Goal: Task Accomplishment & Management: Use online tool/utility

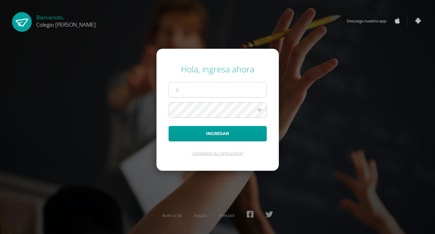
type input "[EMAIL_ADDRESS][DOMAIN_NAME]"
click at [169, 126] on button "Ingresar" at bounding box center [218, 133] width 98 height 15
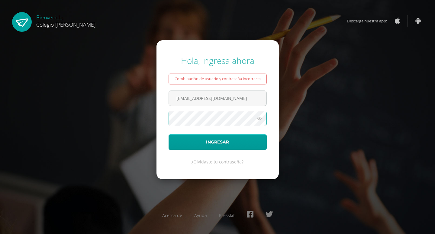
click at [169, 134] on button "Ingresar" at bounding box center [218, 141] width 98 height 15
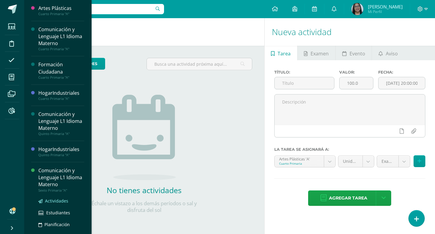
click at [53, 201] on span "Actividades" at bounding box center [56, 201] width 23 height 6
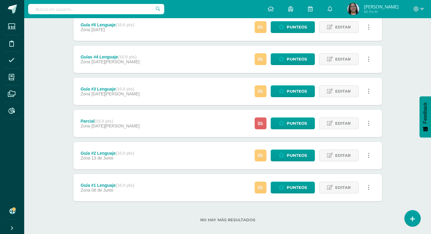
scroll to position [159, 0]
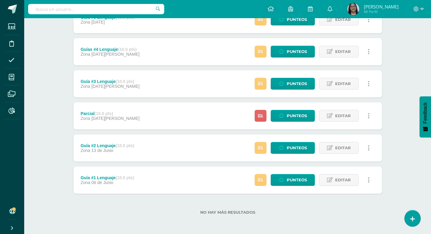
click at [109, 182] on span "06 de Junio" at bounding box center [102, 182] width 22 height 5
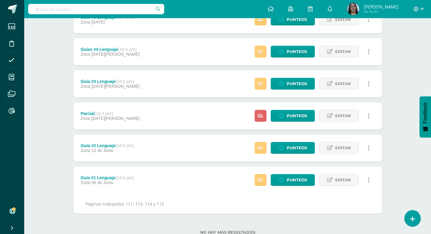
click at [106, 146] on div "Guía #2 Lenguaje (10.0 pts)" at bounding box center [106, 145] width 53 height 5
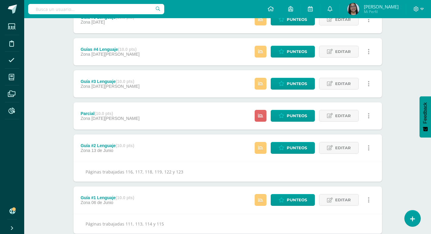
click at [108, 80] on div "Guía #3 Lenguaje (10.0 pts)" at bounding box center [109, 81] width 59 height 5
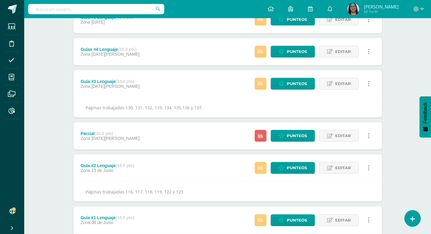
click at [107, 54] on span "11 de Julio" at bounding box center [115, 54] width 48 height 5
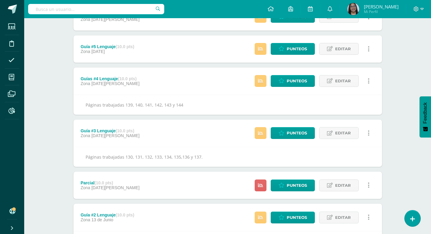
scroll to position [128, 0]
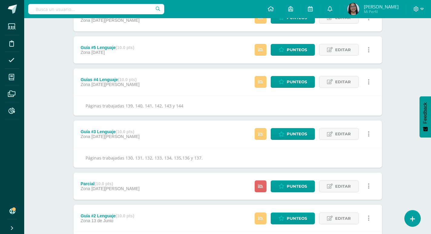
click at [102, 50] on span "25 de Julio" at bounding box center [97, 52] width 13 height 5
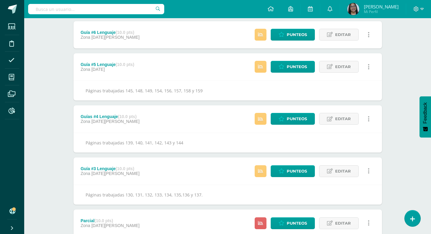
scroll to position [98, 0]
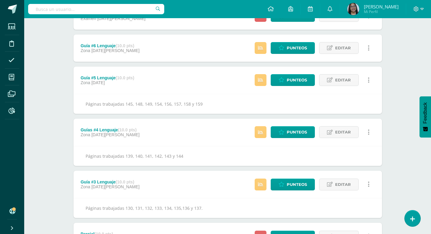
click at [102, 50] on span "04 de Agosto" at bounding box center [115, 50] width 48 height 5
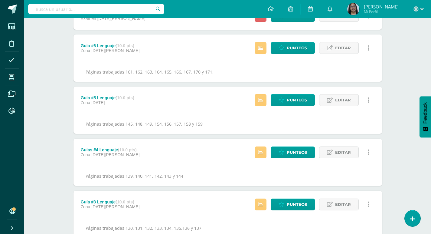
click at [68, 70] on div "Unidad 3 Unidad 1 Unidad 2 Unidad 3 Unidad 4 Resumen de unidad Descargar como H…" at bounding box center [227, 188] width 332 height 452
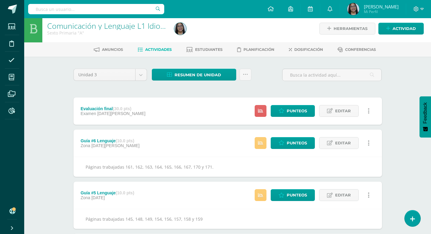
scroll to position [0, 0]
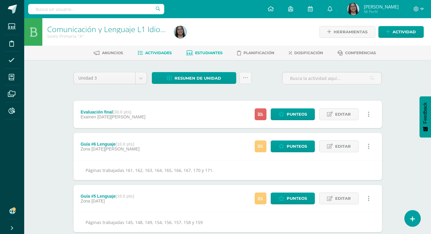
click at [211, 49] on link "Estudiantes" at bounding box center [204, 53] width 36 height 10
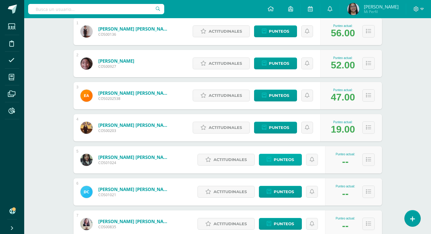
scroll to position [121, 0]
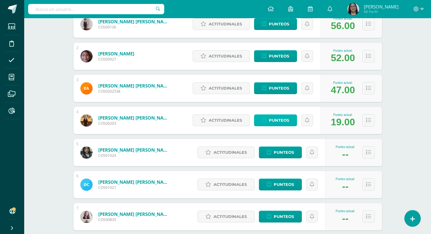
click at [265, 119] on icon at bounding box center [264, 120] width 5 height 5
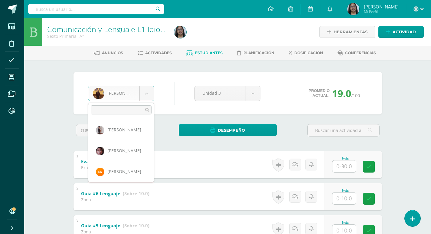
click at [151, 91] on body "Estudiantes Disciplina Asistencia Mis cursos Archivos Reportes Soporte Ayuda Re…" at bounding box center [215, 221] width 431 height 442
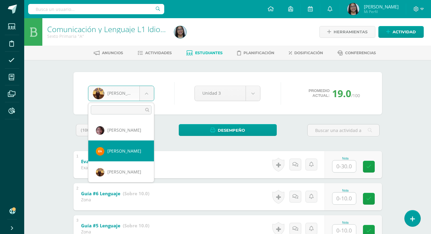
select select "1617"
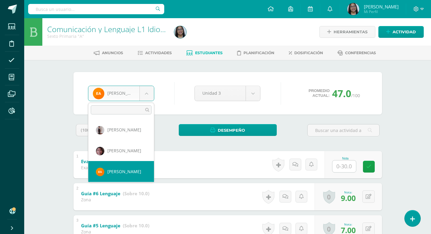
click at [143, 95] on body "Estudiantes Disciplina Asistencia Mis cursos Archivos Reportes Soporte Ayuda Re…" at bounding box center [215, 221] width 431 height 442
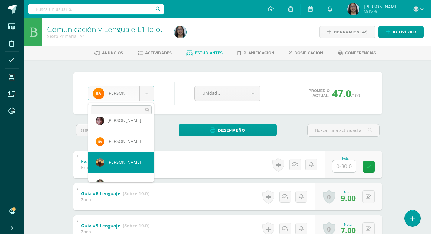
select select "52"
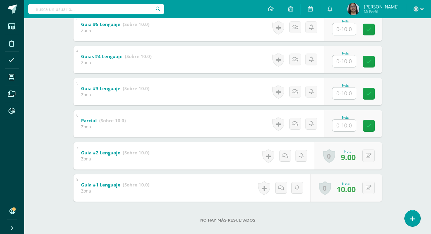
scroll to position [209, 0]
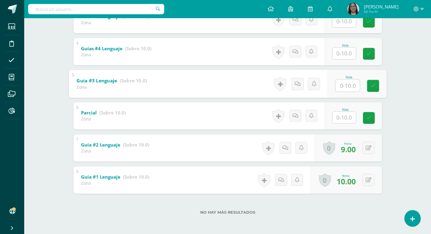
click at [355, 80] on input "text" at bounding box center [347, 85] width 24 height 12
type input "8"
click at [351, 52] on input "text" at bounding box center [344, 53] width 24 height 12
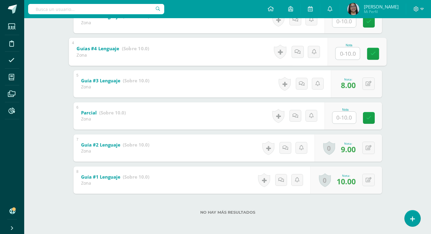
click at [351, 52] on input "text" at bounding box center [347, 53] width 24 height 12
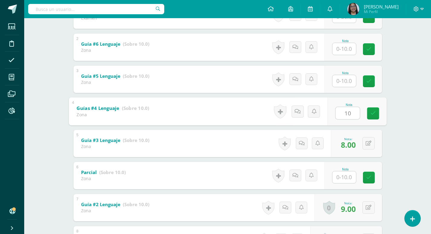
scroll to position [148, 0]
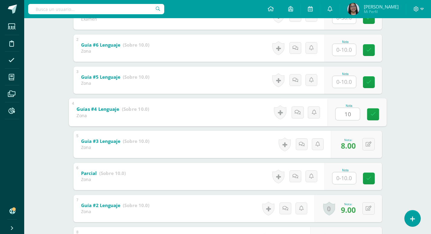
type input "10"
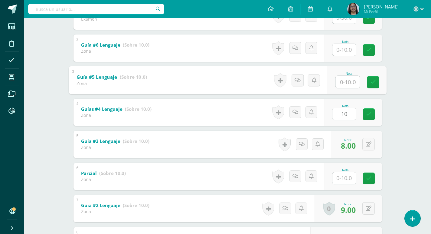
click at [345, 81] on input "text" at bounding box center [347, 82] width 24 height 12
type input "10"
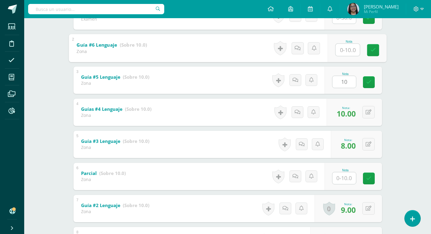
click at [346, 54] on input "text" at bounding box center [347, 50] width 24 height 12
type input "10"
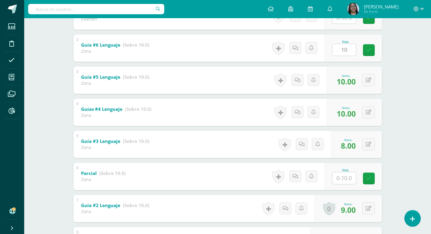
click at [410, 77] on div "Comunicación y Lenguaje L1 Idioma Materno Sexto Primaria "A" Herramientas Detal…" at bounding box center [227, 82] width 406 height 424
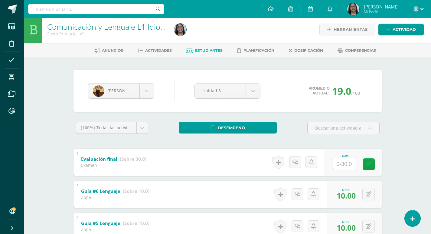
scroll to position [0, 0]
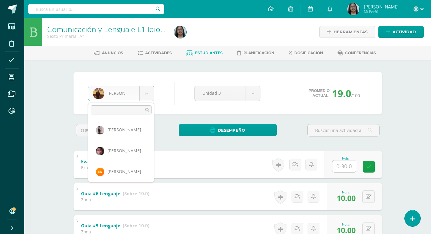
click at [146, 94] on body "Estudiantes Disciplina Asistencia Mis cursos Archivos Reportes Soporte Ayuda Re…" at bounding box center [215, 221] width 431 height 442
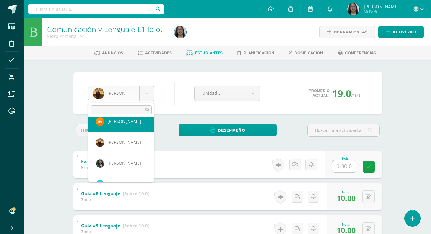
scroll to position [51, 0]
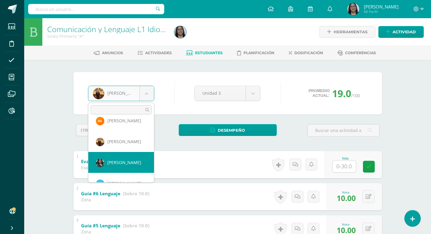
select select "1450"
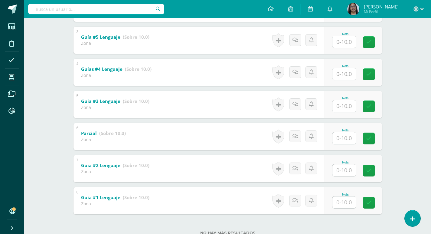
scroll to position [209, 0]
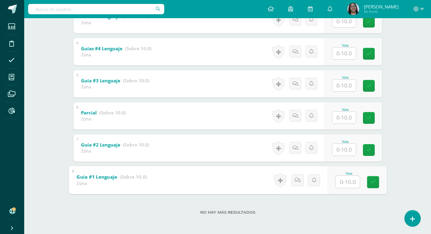
click at [333, 183] on div "Nota" at bounding box center [356, 180] width 59 height 28
type input "9"
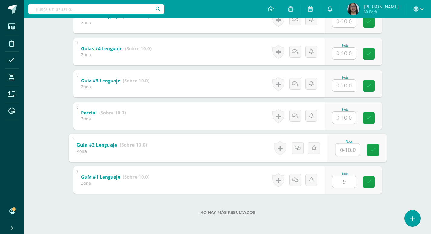
click at [338, 149] on input "text" at bounding box center [347, 149] width 24 height 12
type input "8"
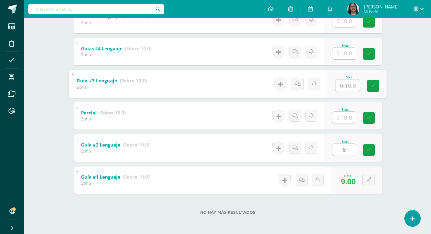
click at [342, 84] on input "text" at bounding box center [347, 85] width 24 height 12
type input "9"
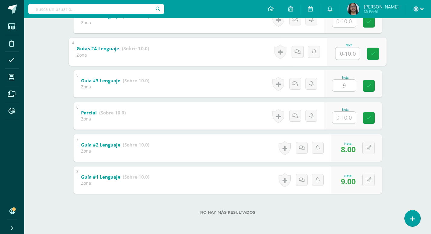
click at [343, 51] on input "text" at bounding box center [347, 53] width 24 height 12
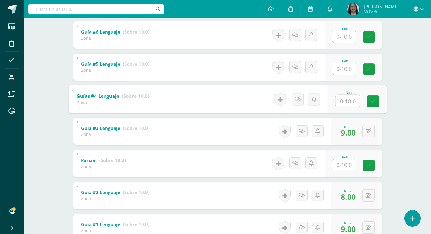
scroll to position [148, 0]
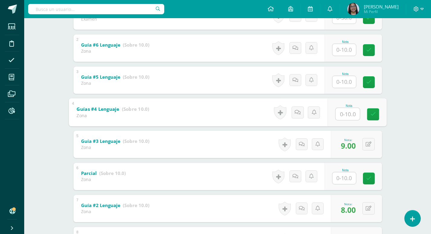
click at [350, 110] on input "text" at bounding box center [347, 114] width 24 height 12
type input "6"
type input "9"
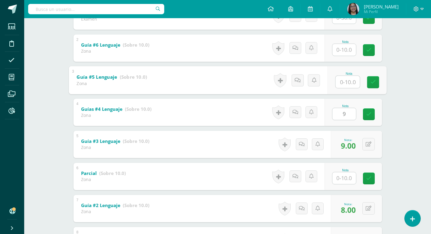
click at [349, 83] on input "text" at bounding box center [347, 82] width 24 height 12
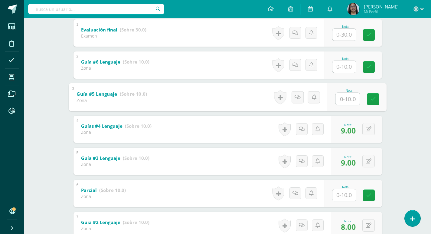
scroll to position [118, 0]
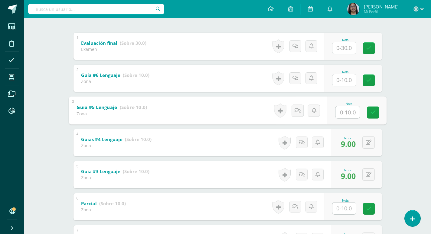
click at [346, 109] on input "text" at bounding box center [347, 112] width 24 height 12
type input "10"
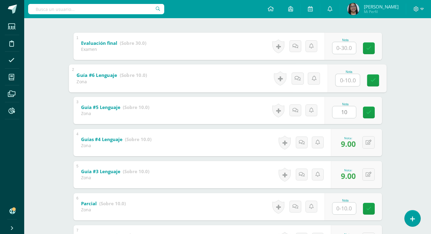
click at [345, 81] on input "text" at bounding box center [347, 80] width 24 height 12
type input "9"
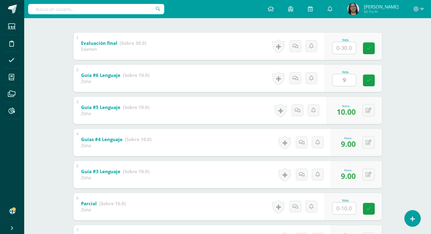
click at [391, 68] on div "Haidee Cardona Jose Ajiataz Greisy Alfaro Elmer Alvarado Ana Barahona Haidee Ca…" at bounding box center [227, 133] width 332 height 383
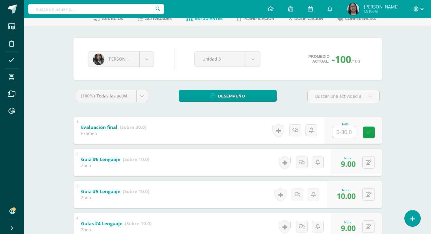
scroll to position [28, 0]
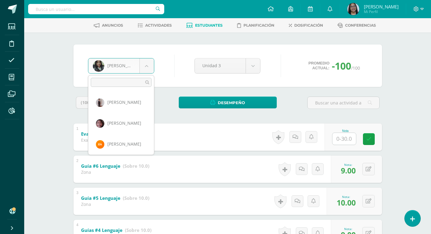
click at [143, 67] on body "Estudiantes Disciplina Asistencia Mis cursos Archivos Reportes Soporte Ayuda Re…" at bounding box center [215, 193] width 431 height 442
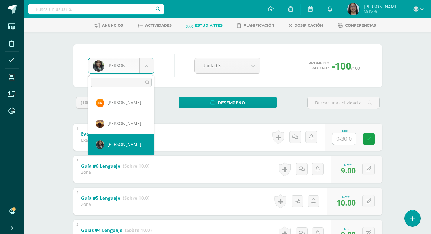
scroll to position [72, 0]
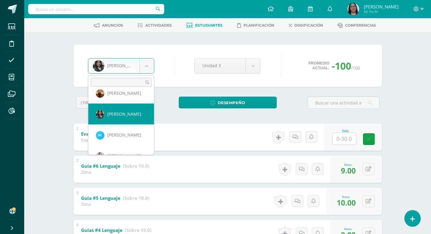
select select "1442"
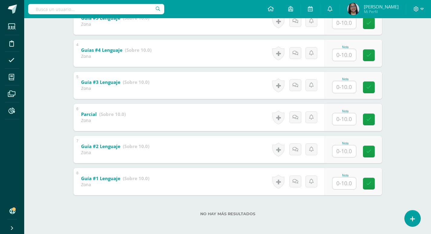
scroll to position [209, 0]
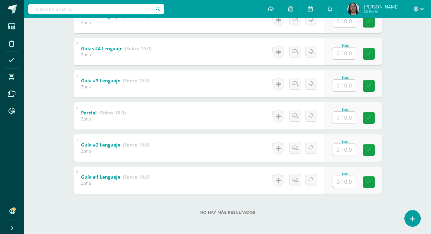
click at [347, 178] on input "text" at bounding box center [344, 182] width 24 height 12
click at [347, 180] on input "text" at bounding box center [347, 181] width 24 height 12
type input "8"
click at [345, 149] on input "text" at bounding box center [347, 149] width 24 height 12
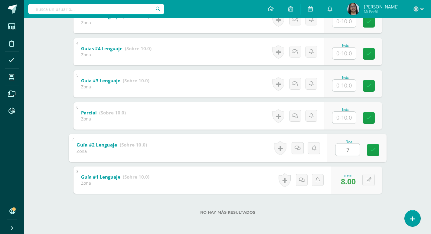
type input "7"
click at [392, 114] on div "Dulce Chávez Jose Ajiataz Greisy Alfaro Elmer Alvarado Ana Barahona Haidee Card…" at bounding box center [227, 42] width 332 height 383
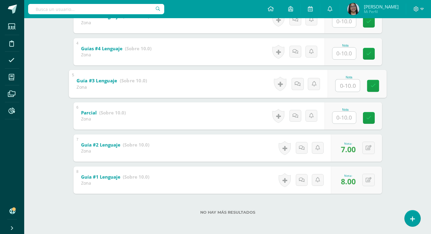
click at [352, 83] on input "text" at bounding box center [347, 85] width 24 height 12
type input "6"
click at [347, 52] on input "text" at bounding box center [344, 53] width 24 height 12
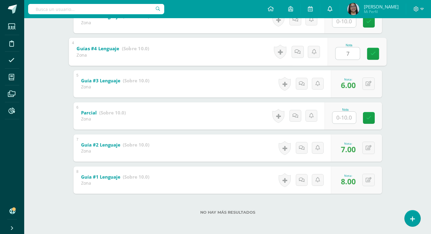
type input "7"
drag, startPoint x: 352, startPoint y: 53, endPoint x: 337, endPoint y: 51, distance: 14.6
click at [338, 50] on input "7" at bounding box center [347, 53] width 24 height 12
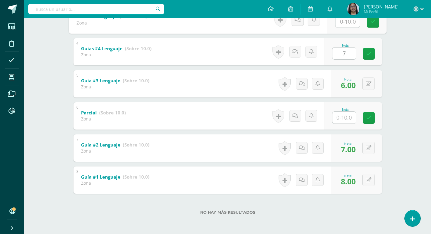
click at [346, 19] on input "text" at bounding box center [347, 21] width 24 height 12
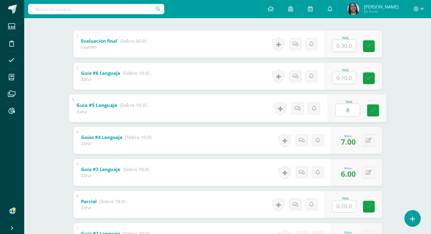
scroll to position [118, 0]
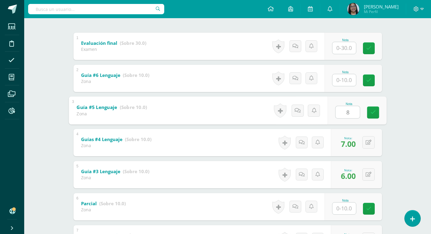
type input "8"
click at [341, 79] on input "text" at bounding box center [344, 80] width 24 height 12
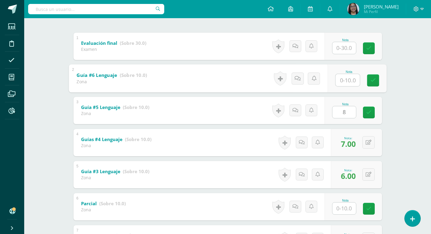
type input "8"
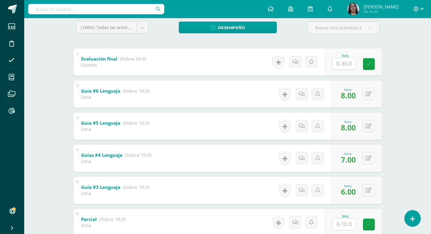
scroll to position [58, 0]
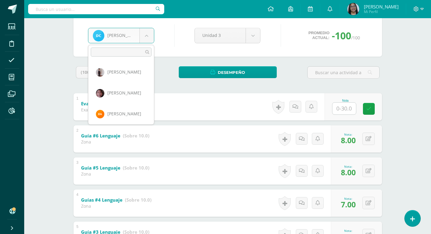
click at [145, 37] on body "Estudiantes Disciplina Asistencia Mis cursos Archivos Reportes Soporte Ayuda Re…" at bounding box center [215, 163] width 431 height 442
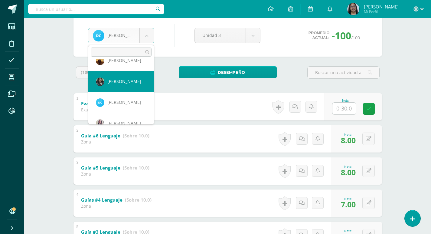
scroll to position [92, 0]
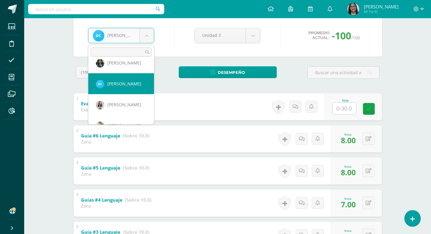
select select "1285"
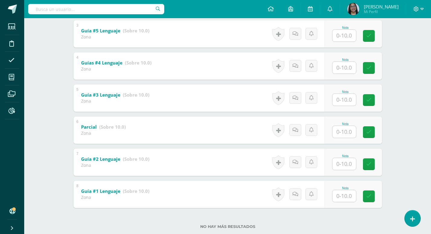
scroll to position [209, 0]
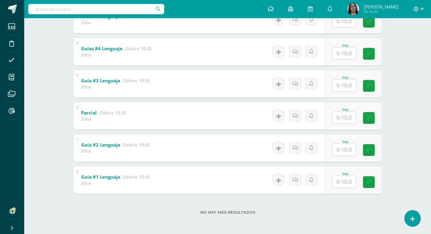
click at [344, 181] on input "text" at bounding box center [344, 182] width 24 height 12
type input "10"
click at [334, 146] on div "Nota" at bounding box center [352, 147] width 57 height 27
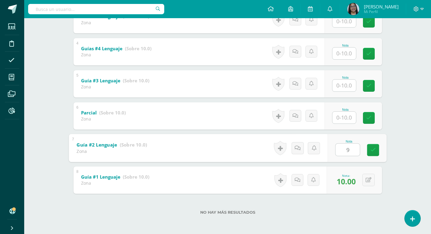
click at [351, 116] on input "text" at bounding box center [344, 118] width 24 height 12
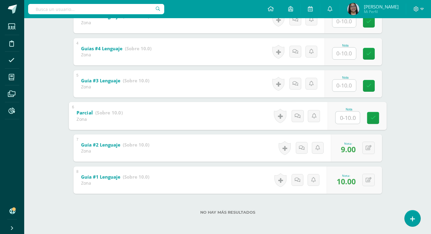
click at [341, 88] on input "text" at bounding box center [344, 85] width 24 height 12
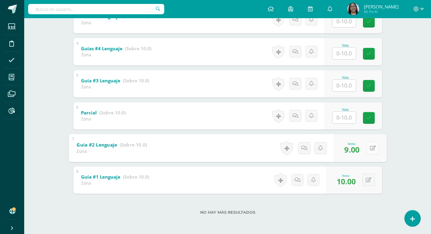
click at [371, 145] on icon at bounding box center [372, 147] width 6 height 5
type input "9"
type input "8"
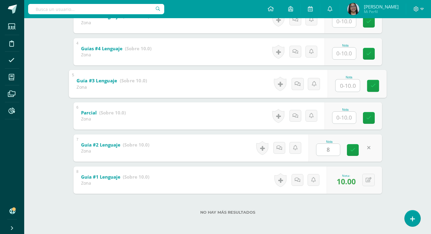
click at [341, 88] on input "text" at bounding box center [347, 85] width 24 height 12
type input "8"
click at [347, 52] on input "text" at bounding box center [344, 53] width 24 height 12
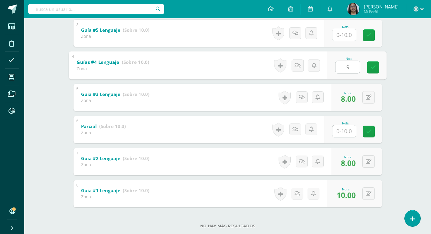
scroll to position [179, 0]
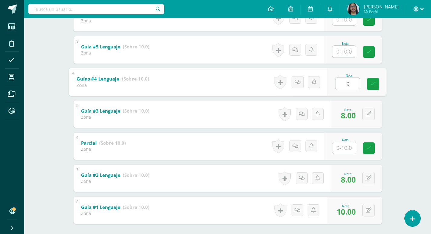
drag, startPoint x: 350, startPoint y: 82, endPoint x: 344, endPoint y: 84, distance: 6.4
click at [344, 84] on input "9" at bounding box center [347, 83] width 24 height 12
type input "10"
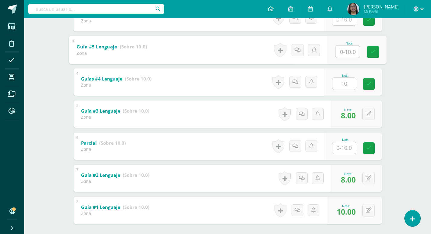
click at [341, 52] on input "text" at bounding box center [347, 51] width 24 height 12
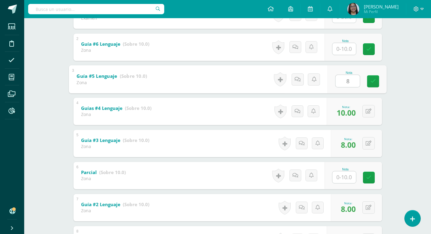
scroll to position [148, 0]
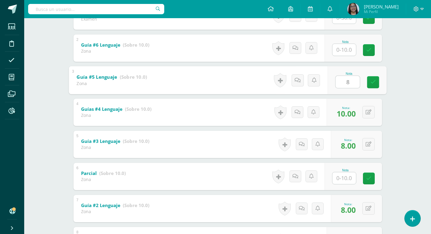
type input "8"
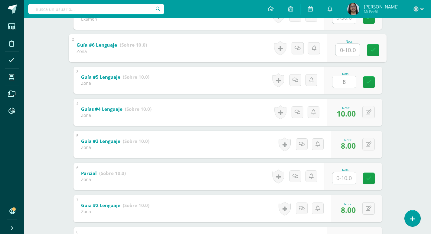
click at [341, 52] on input "text" at bounding box center [347, 50] width 24 height 12
type input "10"
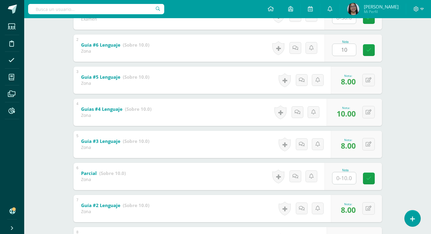
click at [407, 40] on div "Comunicación y Lenguaje L1 Idioma Materno Sexto Primaria "A" Herramientas Detal…" at bounding box center [227, 82] width 406 height 424
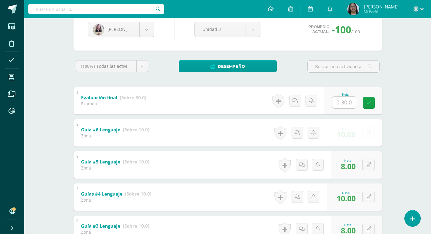
scroll to position [58, 0]
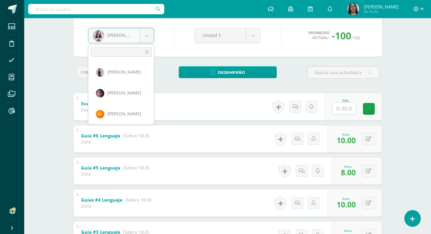
click at [152, 37] on body "Estudiantes Disciplina Asistencia Mis cursos Archivos Reportes Soporte Ayuda Re…" at bounding box center [215, 163] width 431 height 442
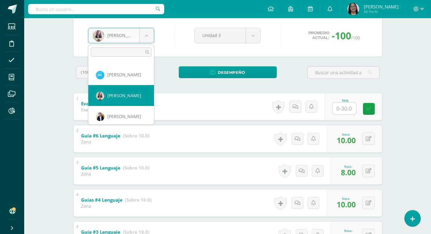
scroll to position [113, 0]
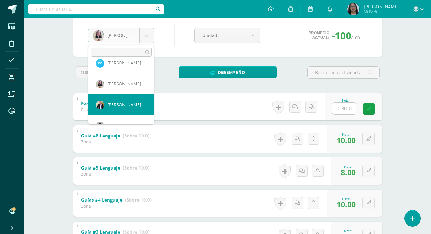
select select "835"
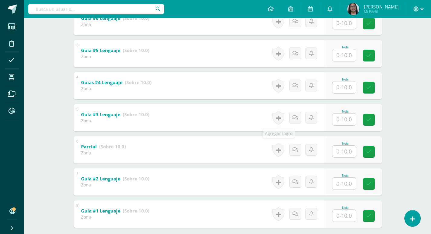
scroll to position [209, 0]
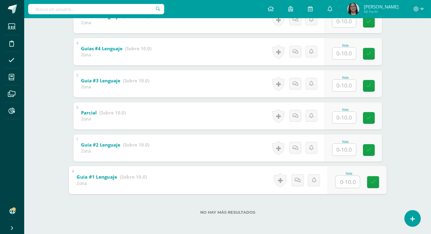
click at [349, 178] on input "text" at bounding box center [347, 181] width 24 height 12
type input "10"
click at [345, 148] on input "text" at bounding box center [344, 150] width 24 height 12
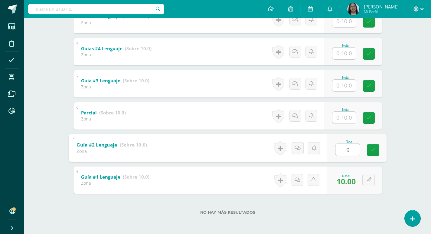
type input "9"
click at [343, 84] on input "text" at bounding box center [344, 85] width 24 height 12
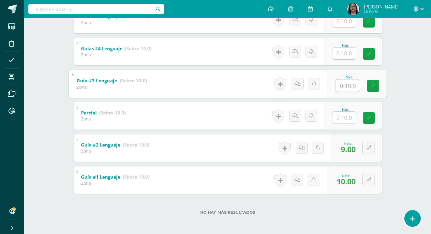
click at [340, 84] on input "text" at bounding box center [347, 85] width 24 height 12
type input "6"
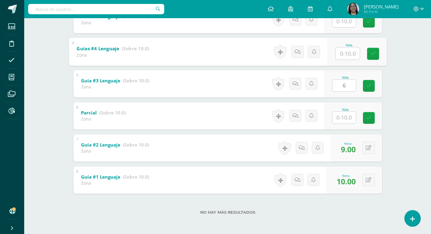
click at [344, 50] on input "text" at bounding box center [347, 53] width 24 height 12
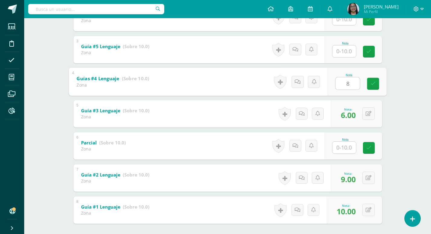
scroll to position [179, 0]
type input "8"
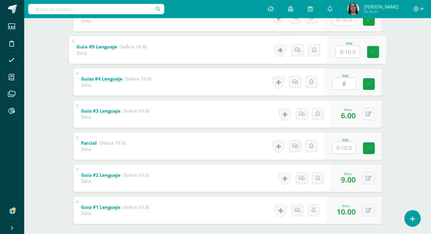
click at [344, 50] on input "text" at bounding box center [347, 51] width 24 height 12
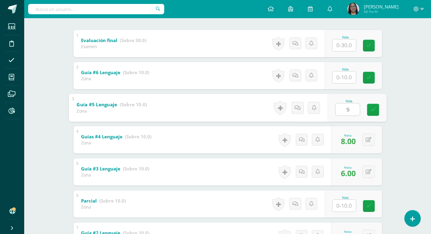
scroll to position [118, 0]
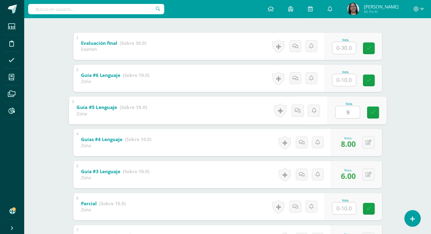
type input "9"
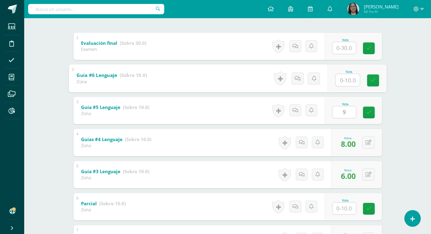
click at [348, 79] on input "text" at bounding box center [347, 80] width 24 height 12
type input "10"
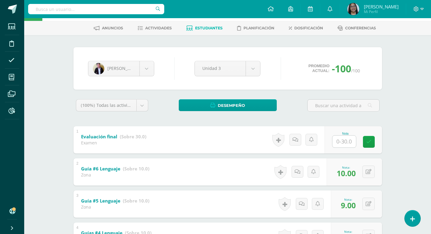
scroll to position [0, 0]
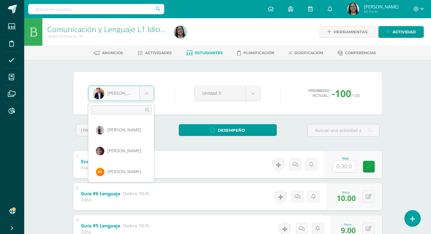
click at [143, 95] on body "Estudiantes Disciplina Asistencia Mis cursos Archivos Reportes Soporte Ayuda Re…" at bounding box center [215, 221] width 431 height 442
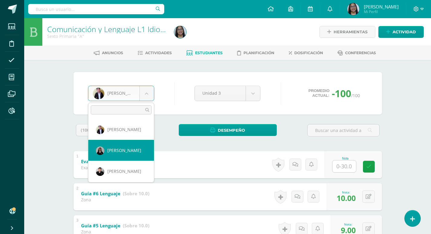
select select "831"
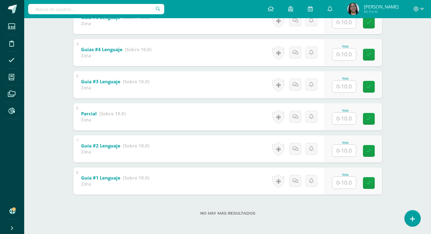
scroll to position [209, 0]
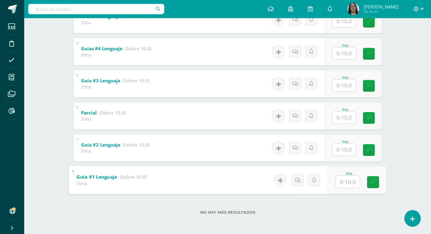
click at [333, 183] on div "Nota" at bounding box center [356, 180] width 59 height 28
type input "9"
click at [338, 148] on input "text" at bounding box center [344, 150] width 24 height 12
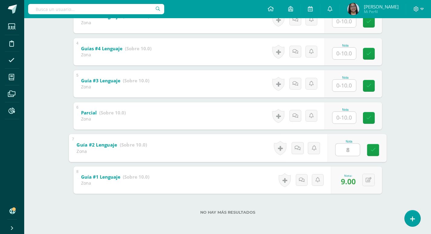
type input "8"
click at [342, 85] on input "text" at bounding box center [344, 85] width 24 height 12
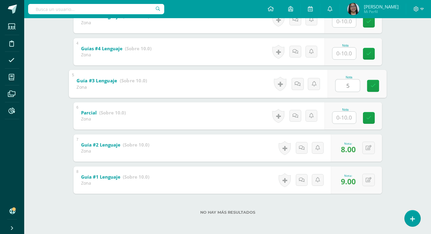
type input "5"
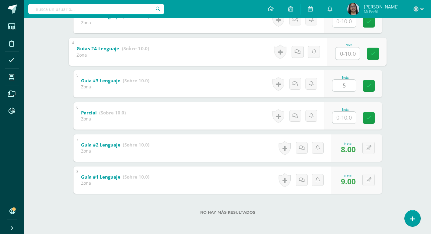
click at [348, 52] on input "text" at bounding box center [347, 53] width 24 height 12
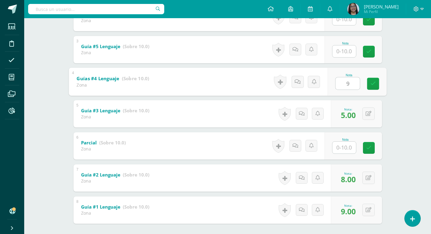
scroll to position [179, 0]
type input "9"
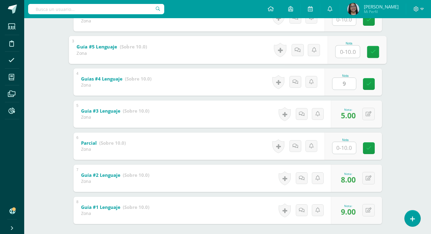
click at [348, 52] on input "text" at bounding box center [347, 51] width 24 height 12
type input "4"
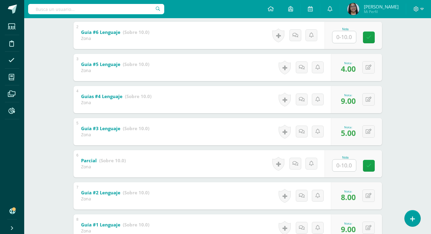
scroll to position [118, 0]
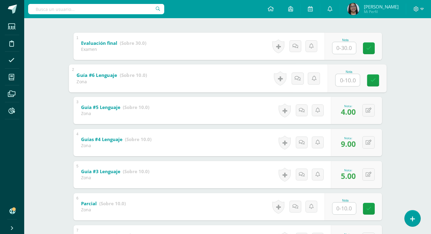
click at [346, 79] on input "text" at bounding box center [347, 80] width 24 height 12
type input "9"
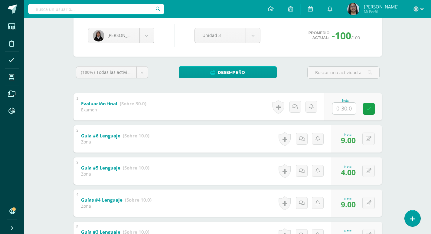
scroll to position [28, 0]
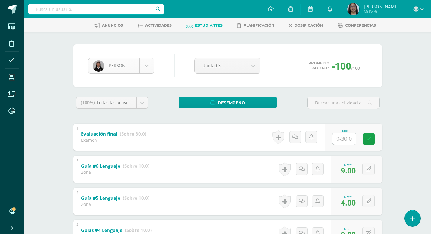
click at [144, 65] on body "Estudiantes Disciplina Asistencia Mis cursos Archivos Reportes Soporte Ayuda Re…" at bounding box center [215, 193] width 431 height 442
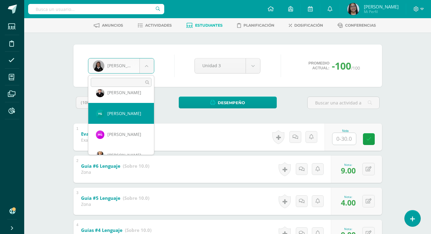
scroll to position [190, 0]
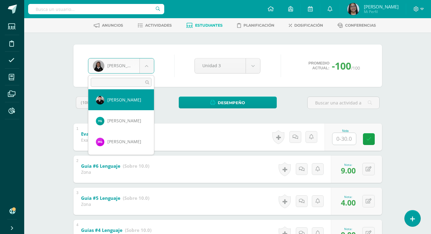
select select "1275"
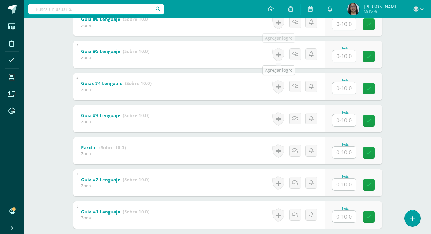
scroll to position [209, 0]
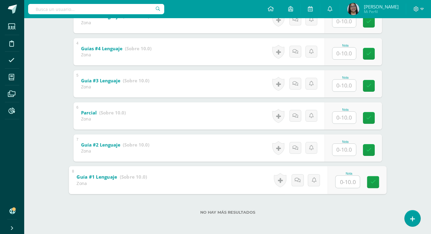
click at [343, 182] on input "text" at bounding box center [347, 181] width 24 height 12
type input "7"
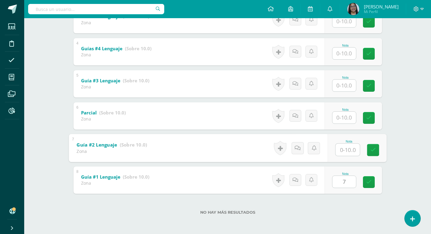
click at [344, 151] on input "text" at bounding box center [347, 149] width 24 height 12
click at [347, 150] on input "text" at bounding box center [347, 149] width 24 height 12
type input "6"
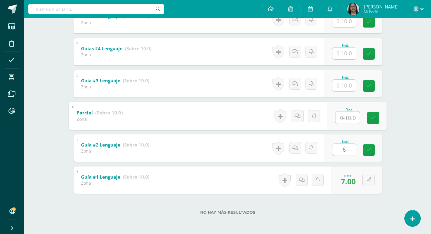
click at [350, 115] on input "text" at bounding box center [347, 117] width 24 height 12
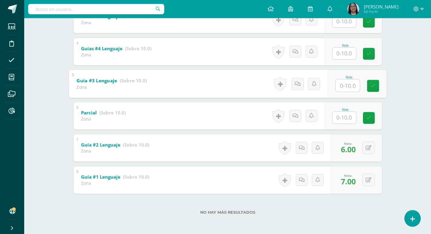
click at [346, 88] on input "text" at bounding box center [347, 85] width 24 height 12
type input "7"
click at [345, 55] on input "text" at bounding box center [344, 53] width 24 height 12
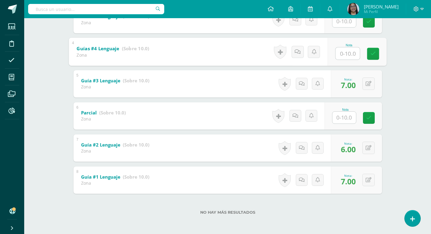
click at [345, 55] on input "text" at bounding box center [347, 53] width 24 height 12
click at [345, 55] on input "6" at bounding box center [347, 53] width 24 height 12
type input "6"
click at [346, 24] on input "text" at bounding box center [344, 21] width 24 height 12
click at [415, 65] on div "Comunicación y Lenguaje L1 Idioma Materno Sexto Primaria "A" Herramientas Detal…" at bounding box center [227, 21] width 406 height 424
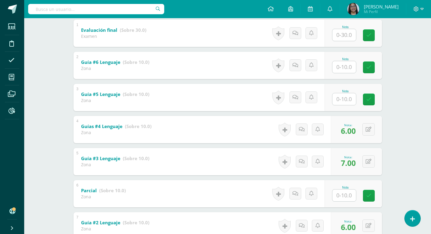
scroll to position [118, 0]
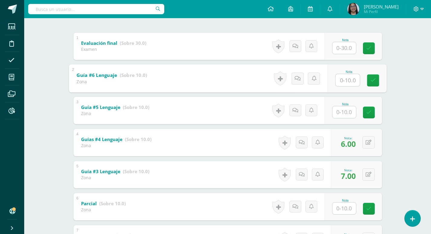
click at [345, 75] on input "text" at bounding box center [347, 80] width 24 height 12
type input "6"
click at [349, 110] on input "text" at bounding box center [344, 112] width 24 height 12
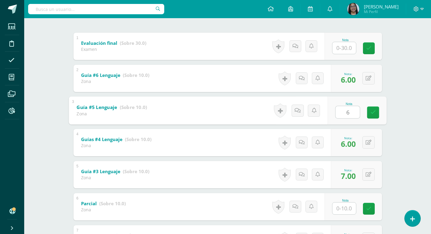
type input "6"
click at [406, 92] on div "Comunicación y Lenguaje L1 Idioma Materno Sexto Primaria "A" Herramientas Detal…" at bounding box center [227, 112] width 406 height 424
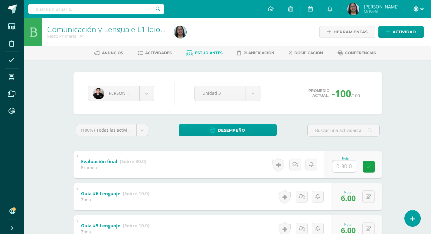
click at [421, 9] on icon at bounding box center [421, 8] width 3 height 5
click at [416, 8] on icon at bounding box center [415, 8] width 5 height 5
click at [421, 10] on icon at bounding box center [421, 8] width 3 height 5
click at [397, 42] on span "Cerrar sesión" at bounding box center [402, 41] width 27 height 6
